Goal: Complete application form

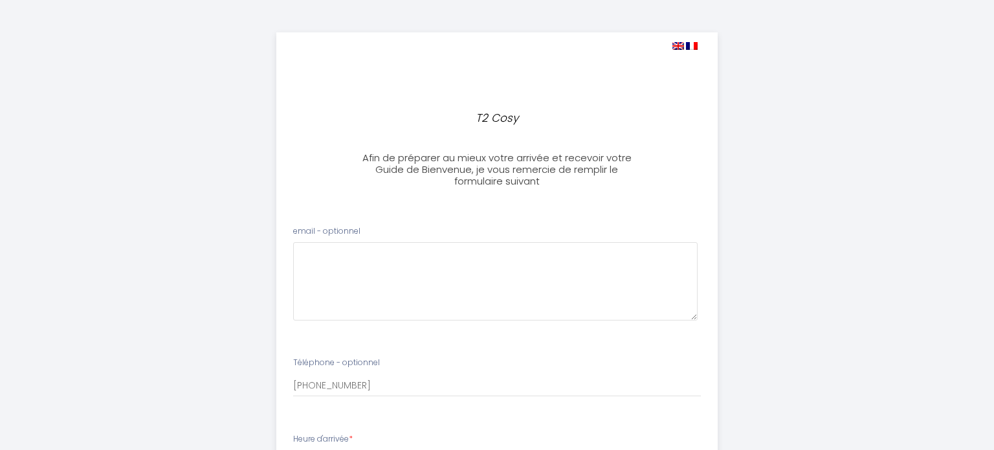
select select
click at [335, 258] on optionnel0 at bounding box center [495, 281] width 405 height 78
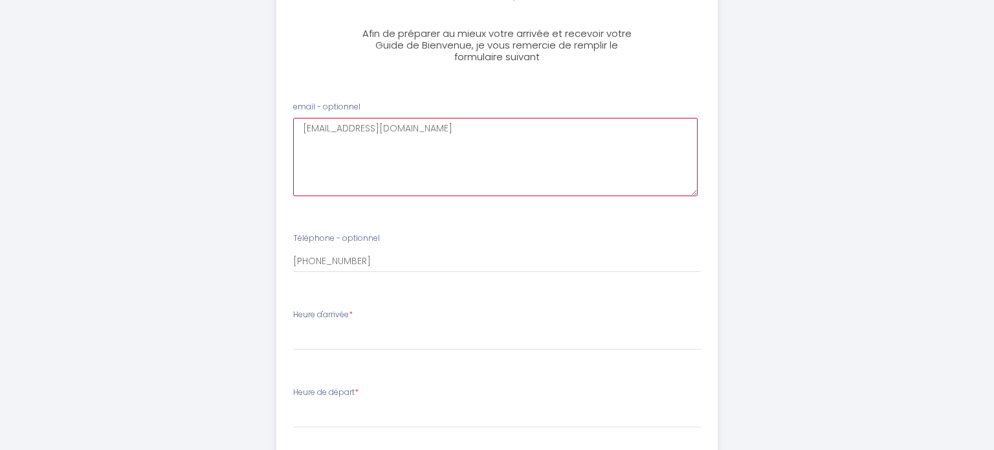
scroll to position [134, 0]
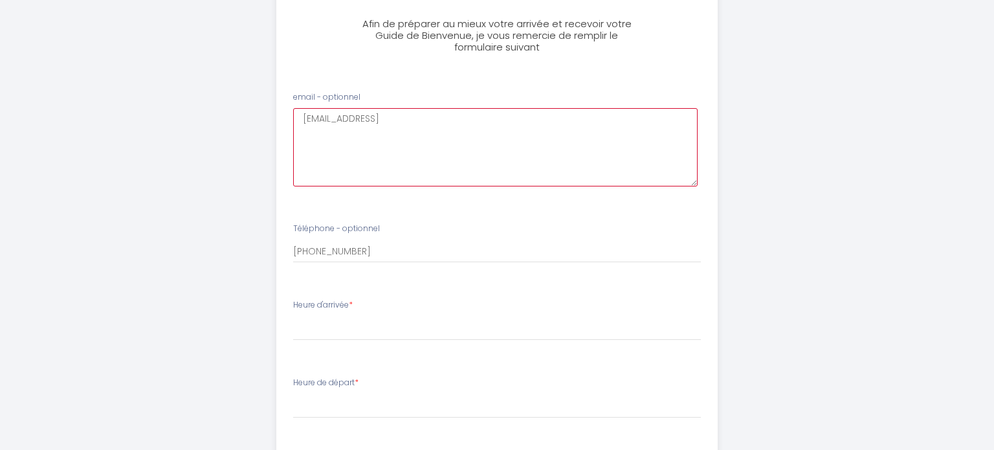
type optionnel0 "[EMAIL_ADDRESS]"
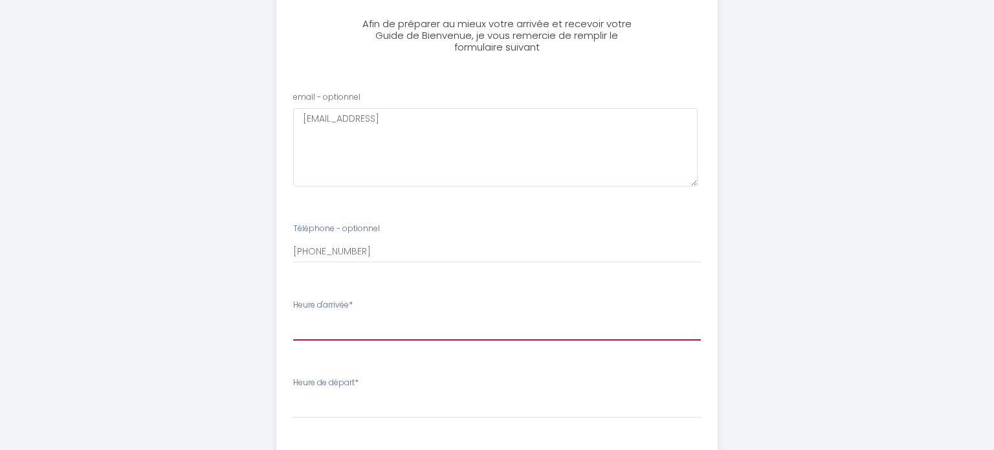
click at [322, 324] on select "16:00 16:30 17:00 17:30 18:00 18:30 19:00 19:30 20:00 20:30 21:00 21:30 22:00 2…" at bounding box center [497, 328] width 408 height 25
select select "16:00"
click at [293, 316] on select "16:00 16:30 17:00 17:30 18:00 18:30 19:00 19:30 20:00 20:30 21:00 21:30 22:00 2…" at bounding box center [497, 328] width 408 height 25
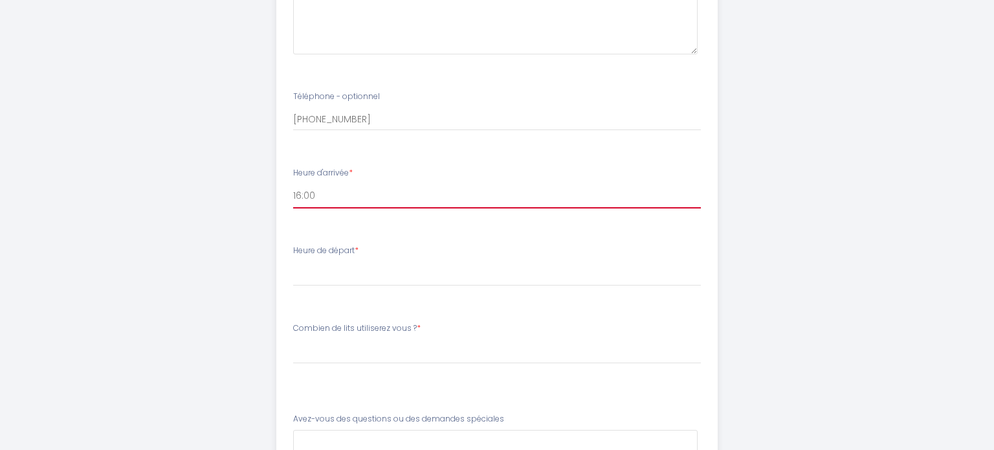
scroll to position [272, 0]
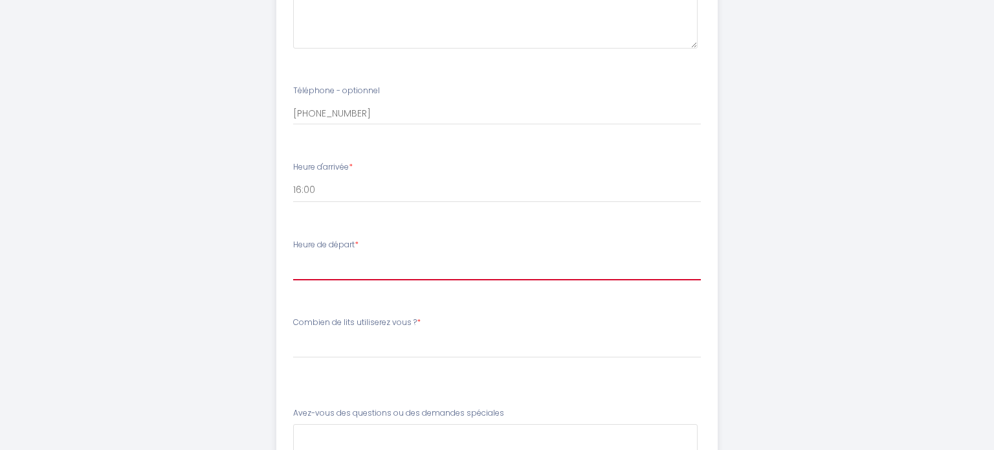
click at [369, 264] on select "00:00 00:30 01:00 01:30 02:00 02:30 03:00 03:30 04:00 04:30 05:00 05:30 06:00 0…" at bounding box center [497, 268] width 408 height 25
select select "08:30"
click at [293, 256] on select "00:00 00:30 01:00 01:30 02:00 02:30 03:00 03:30 04:00 04:30 05:00 05:30 06:00 0…" at bounding box center [497, 268] width 408 height 25
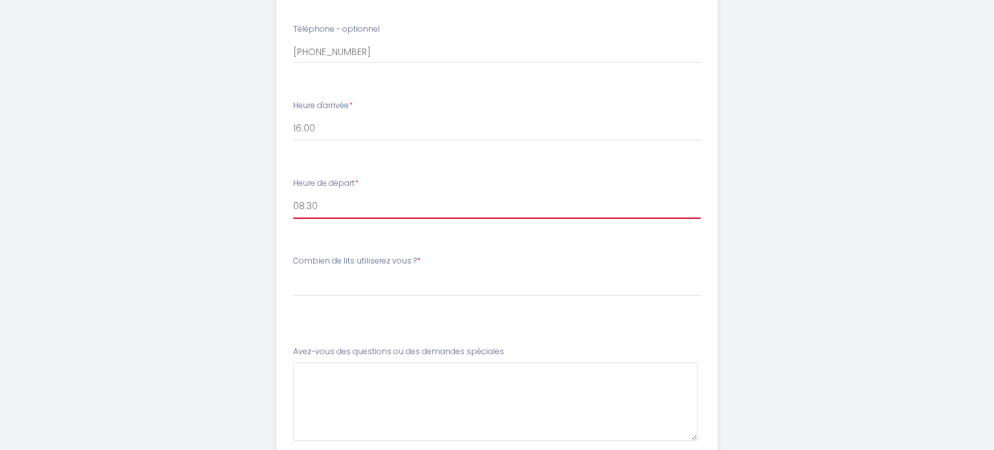
scroll to position [336, 0]
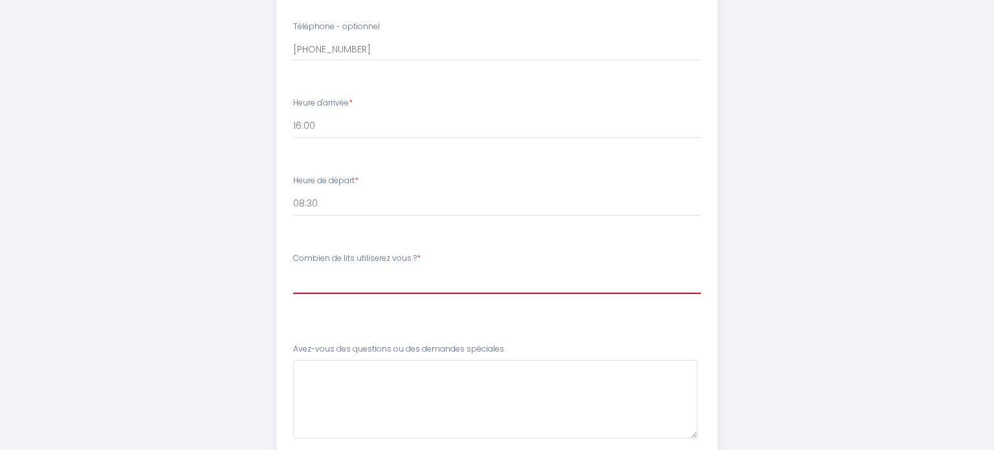
click at [385, 277] on select "[PERSON_NAME] de lits utiliserez vous ? 1 lit Queen-size (160x190) 1 lit Queen-…" at bounding box center [497, 281] width 408 height 25
select select "1 lit Queen-size (160x190)"
click at [293, 269] on select "[PERSON_NAME] de lits utiliserez vous ? 1 lit Queen-size (160x190) 1 lit Queen-…" at bounding box center [497, 281] width 408 height 25
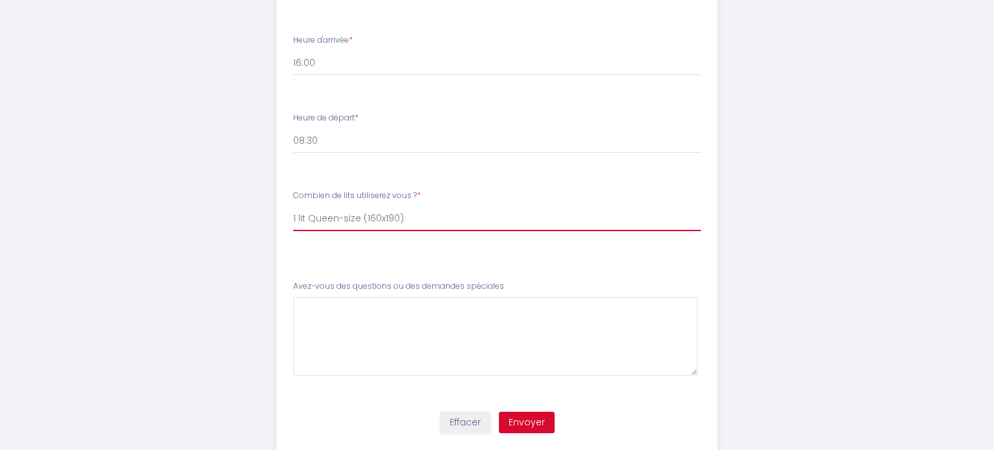
scroll to position [402, 0]
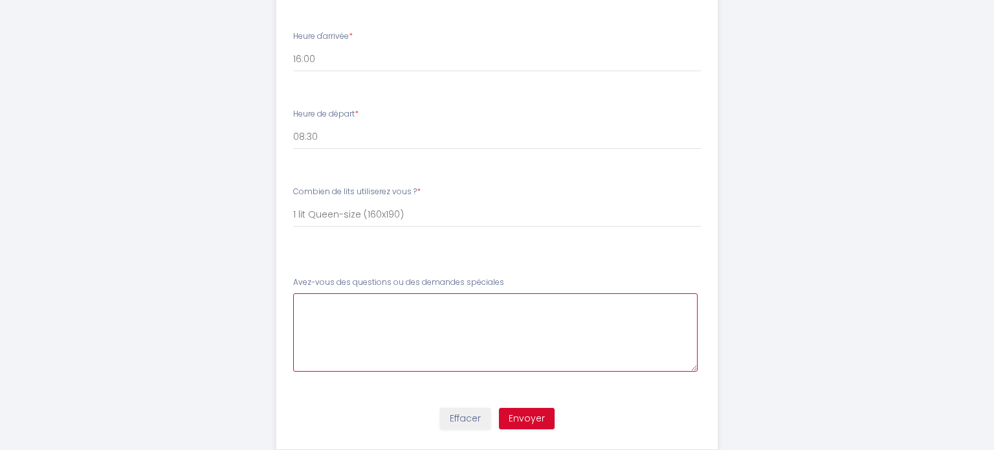
click at [361, 318] on spéciales5 at bounding box center [495, 332] width 405 height 78
type spéciales5 "Pas pour le moment"
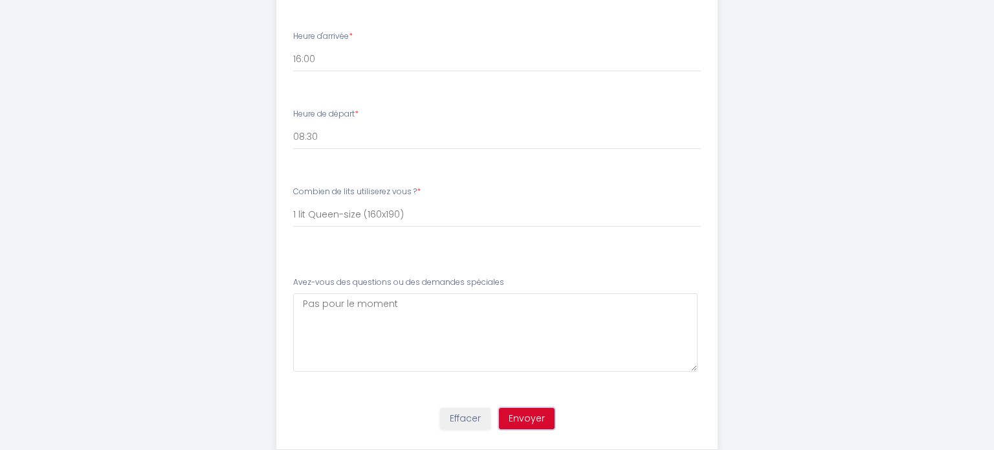
click at [514, 416] on button "Envoyer" at bounding box center [527, 419] width 56 height 22
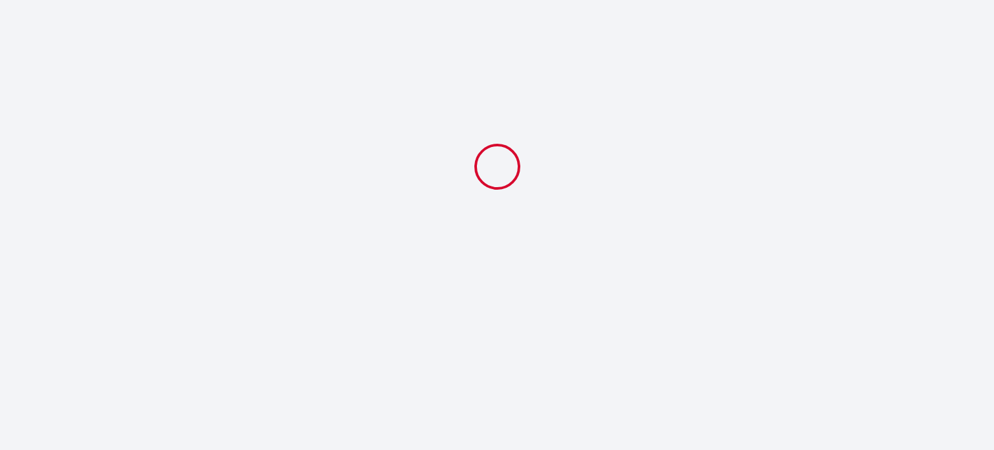
scroll to position [0, 0]
select select "08:30"
select select "1 lit Queen-size (160x190)"
